Goal: Communication & Community: Answer question/provide support

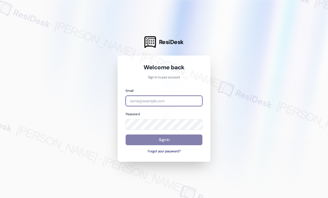
click at [159, 101] on input "email" at bounding box center [163, 101] width 77 height 11
type input "automated-surveys-kane_realty-[PERSON_NAME].roles@kane_[DOMAIN_NAME]"
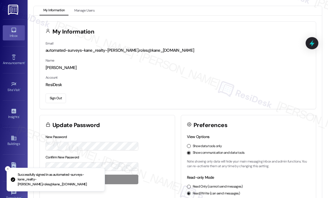
click at [11, 32] on icon at bounding box center [13, 30] width 5 height 5
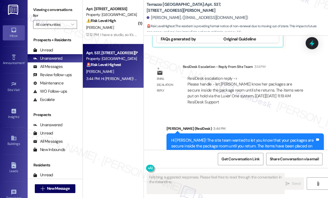
scroll to position [1930, 0]
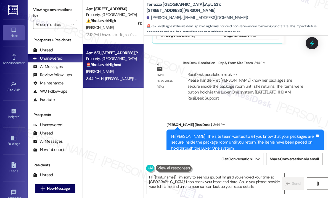
type textarea "Hi {{first_name}}! I'm sorry to see you go, but I'm glad you enjoyed your time …"
click at [275, 122] on div "[PERSON_NAME] (ResiDesk) 3:44 PM" at bounding box center [244, 126] width 157 height 8
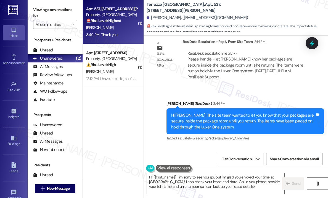
scroll to position [1968, 0]
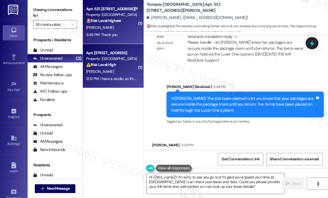
click at [129, 69] on div "[PERSON_NAME]" at bounding box center [111, 71] width 52 height 7
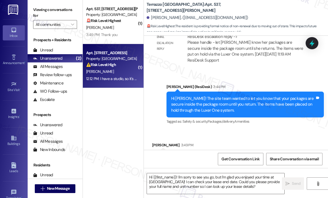
type textarea "Fetching suggested responses. Please feel free to read through the conversation…"
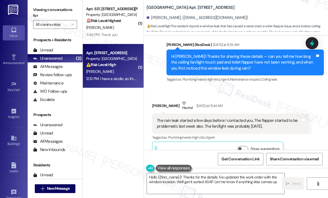
type textarea "Hello {{first_name}}! Thanks for the details. I've updated the work order with …"
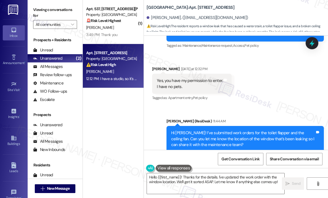
scroll to position [1094, 0]
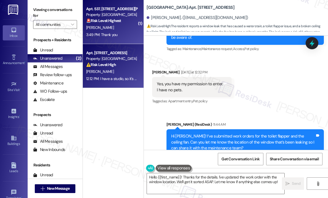
click at [120, 28] on div "[PERSON_NAME]" at bounding box center [111, 27] width 52 height 7
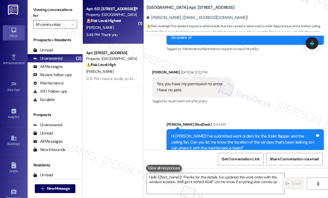
type textarea "Hello {{first_name}}! Thanks for the details. I've updated the work order with …"
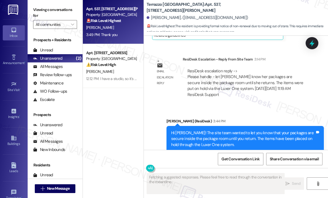
scroll to position [1841, 0]
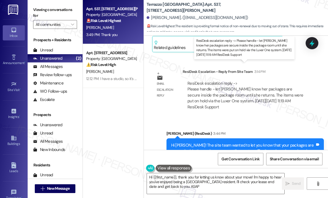
type textarea "Hi {{first_name}}, thank you for letting us know about your move! I'm happy to …"
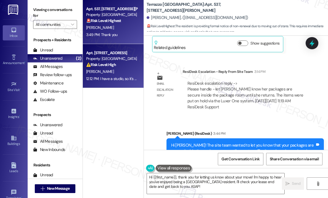
click at [114, 71] on div "[PERSON_NAME]" at bounding box center [111, 71] width 52 height 7
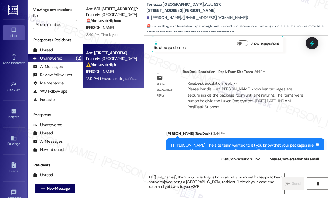
type textarea "Fetching suggested responses. Please feel free to read through the conversation…"
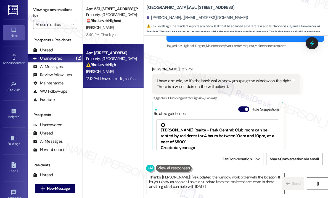
type textarea "Thanks, Elaine! I've updated the window work order with the location. I'll let …"
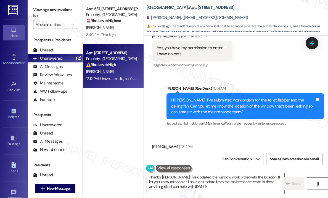
scroll to position [1121, 0]
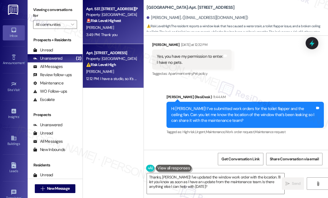
click at [108, 25] on div "[PERSON_NAME]" at bounding box center [111, 27] width 52 height 7
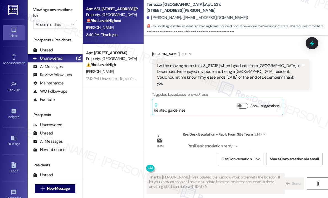
scroll to position [1834, 0]
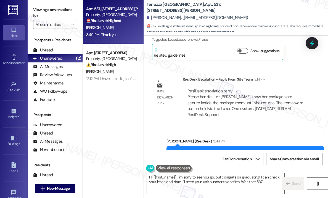
type textarea "Hi {{first_name}}! I'm sorry to see you go, but congrats on graduating! I can c…"
